Goal: Task Accomplishment & Management: Manage account settings

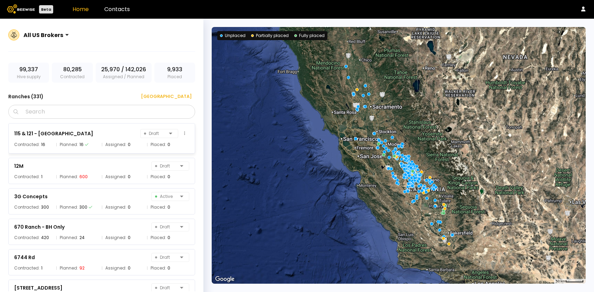
click at [99, 137] on div "115 & 121 - Agriland Draft" at bounding box center [101, 134] width 175 height 10
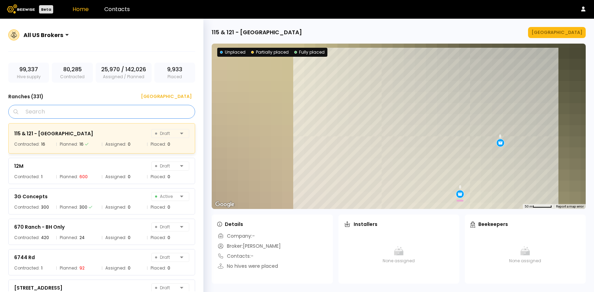
click at [103, 114] on input "Search" at bounding box center [104, 111] width 169 height 13
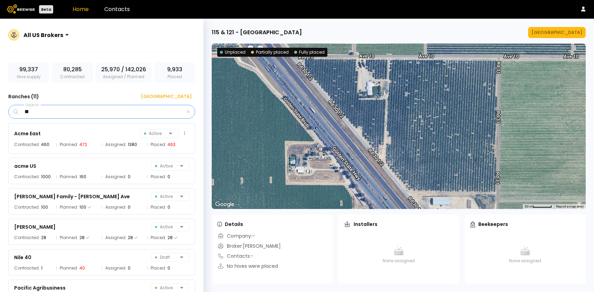
type input "****"
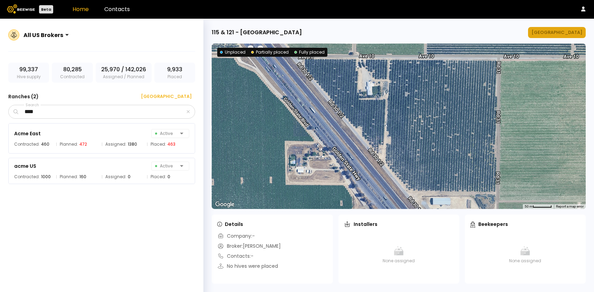
click at [567, 33] on div "[GEOGRAPHIC_DATA]" at bounding box center [557, 32] width 51 height 7
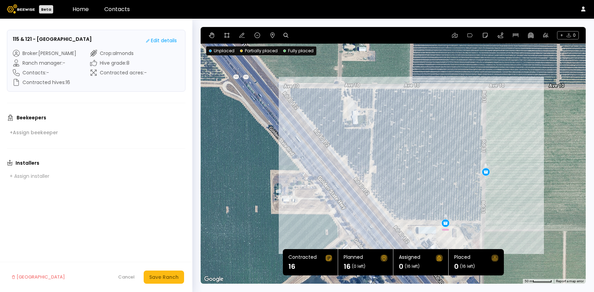
drag, startPoint x: 515, startPoint y: 155, endPoint x: 504, endPoint y: 156, distance: 11.4
click at [504, 156] on div "8 8" at bounding box center [393, 155] width 385 height 256
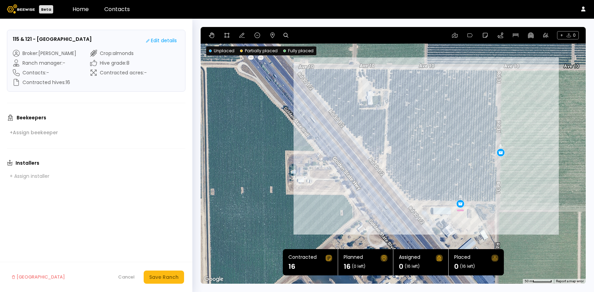
drag, startPoint x: 456, startPoint y: 149, endPoint x: 474, endPoint y: 128, distance: 27.5
click at [474, 128] on div "8 8" at bounding box center [393, 155] width 385 height 256
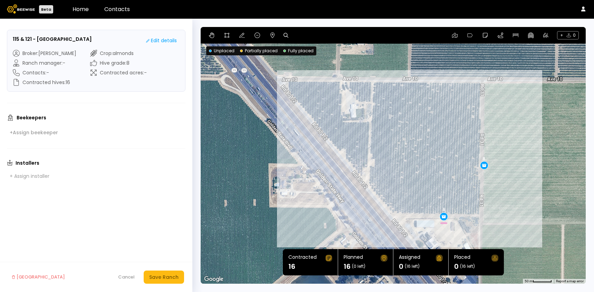
drag, startPoint x: 519, startPoint y: 81, endPoint x: 502, endPoint y: 94, distance: 21.5
click at [502, 94] on div "8 8" at bounding box center [393, 155] width 385 height 256
